Goal: Transaction & Acquisition: Purchase product/service

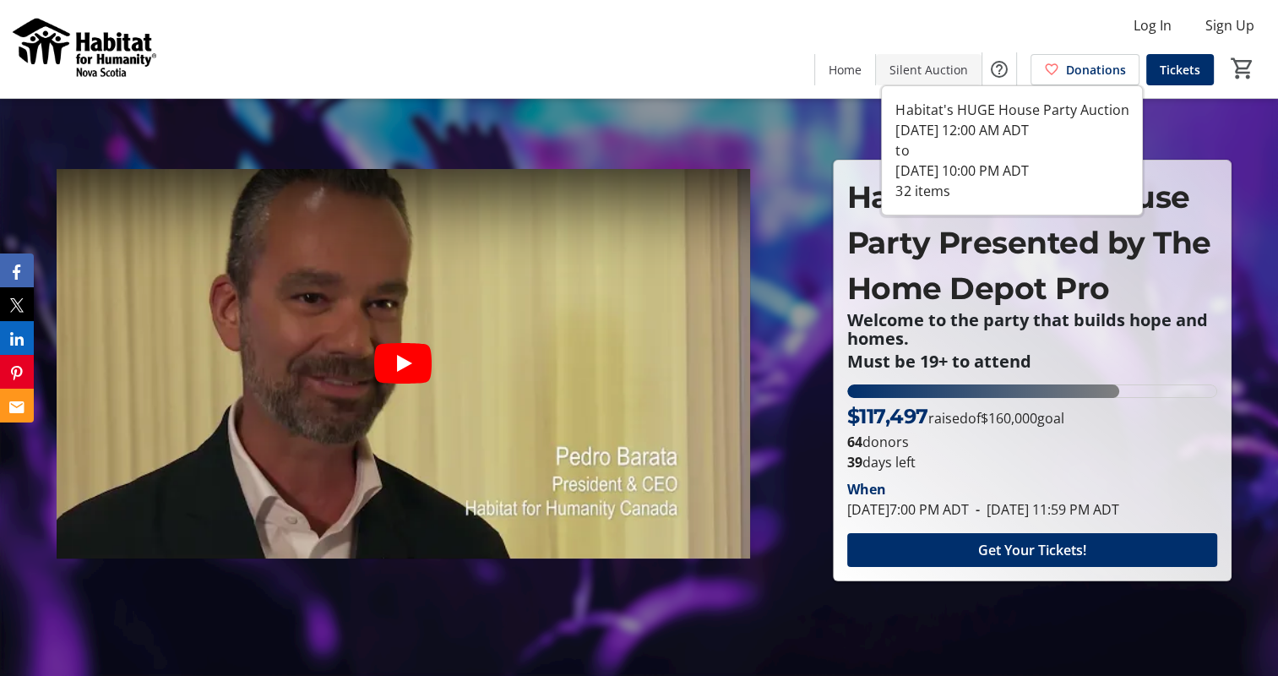
click at [901, 74] on span "Silent Auction" at bounding box center [928, 70] width 79 height 18
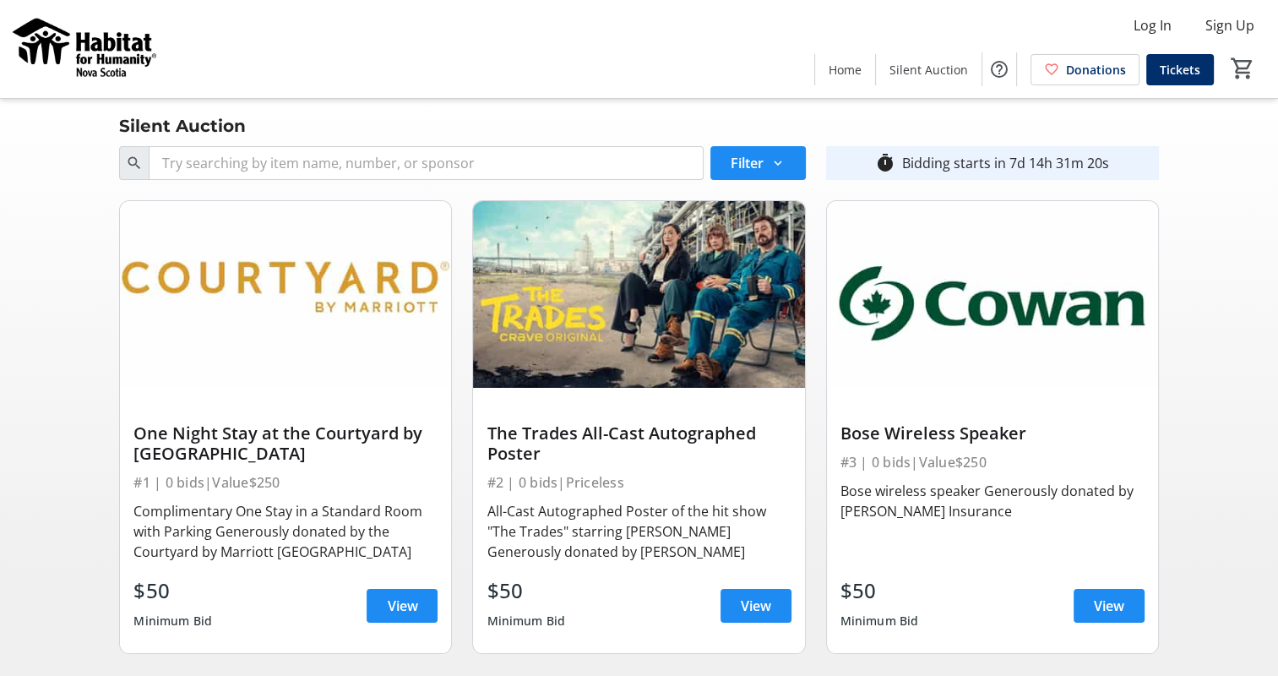
click at [128, 54] on img at bounding box center [85, 49] width 150 height 84
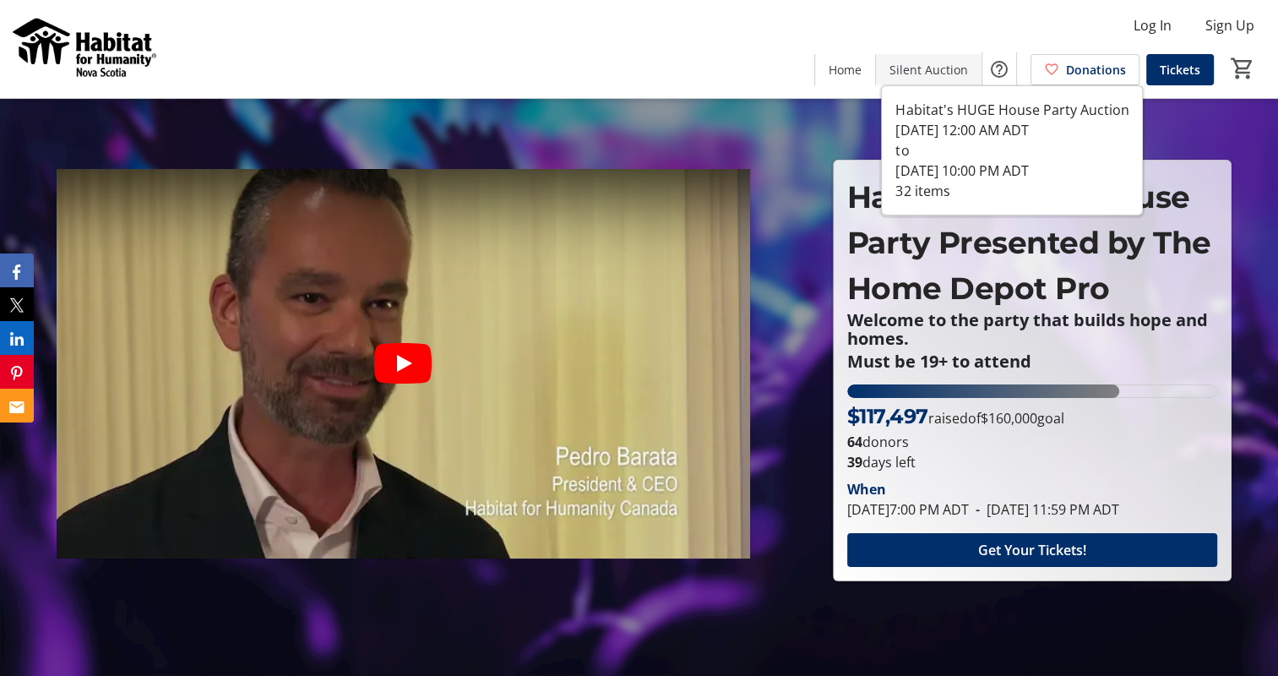
click at [912, 76] on span "Silent Auction" at bounding box center [928, 70] width 79 height 18
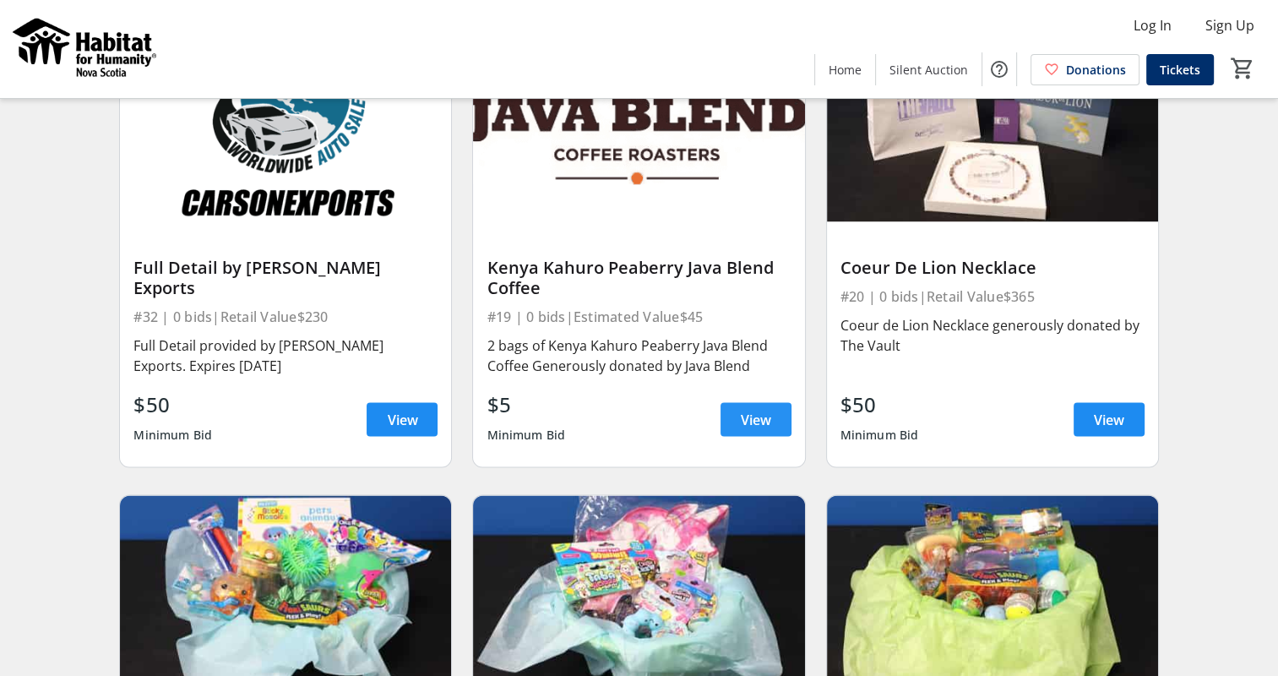
scroll to position [3015, 0]
